Goal: Transaction & Acquisition: Book appointment/travel/reservation

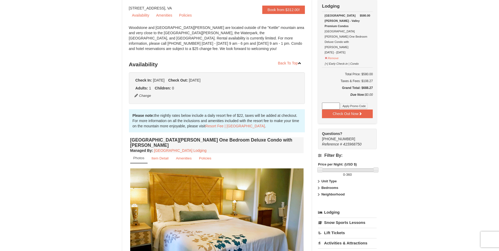
scroll to position [53, 0]
click at [188, 148] on link "Massanutten Resort Lodging" at bounding box center [180, 150] width 52 height 4
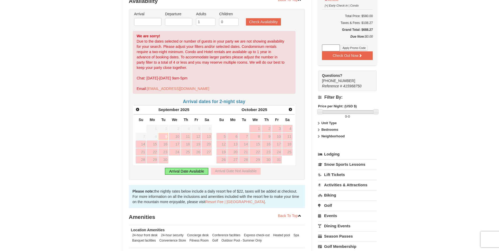
scroll to position [131, 0]
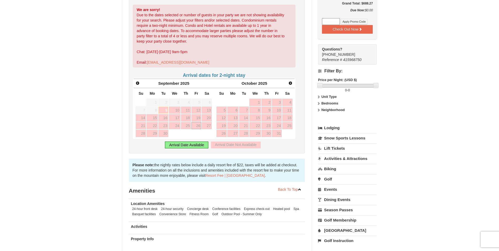
click at [197, 125] on link "26" at bounding box center [196, 125] width 10 height 7
type input "09/26/2025"
click at [141, 134] on link "28" at bounding box center [141, 133] width 10 height 7
type input "09/28/2025"
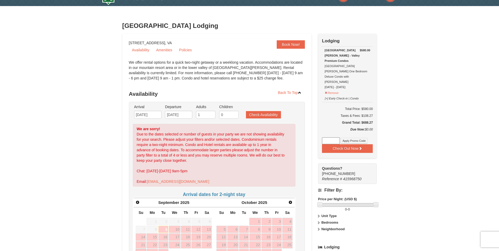
scroll to position [0, 0]
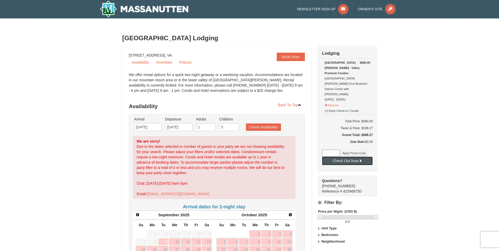
click at [357, 156] on button "Check Out Now" at bounding box center [347, 160] width 51 height 8
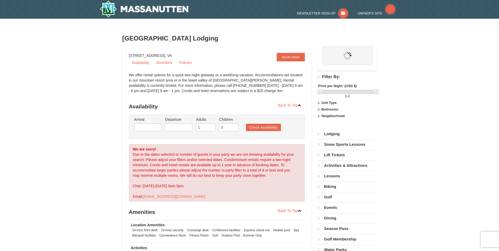
select select "9"
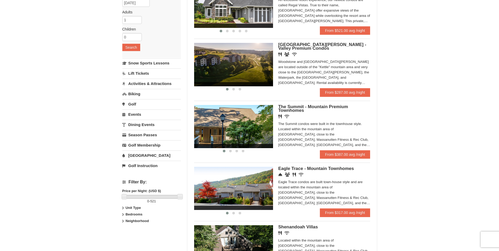
scroll to position [79, 0]
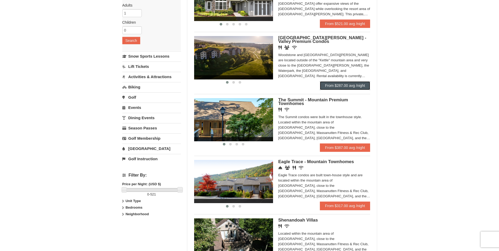
click at [348, 83] on link "From $287.00 avg /night" at bounding box center [345, 85] width 50 height 8
